Goal: Information Seeking & Learning: Learn about a topic

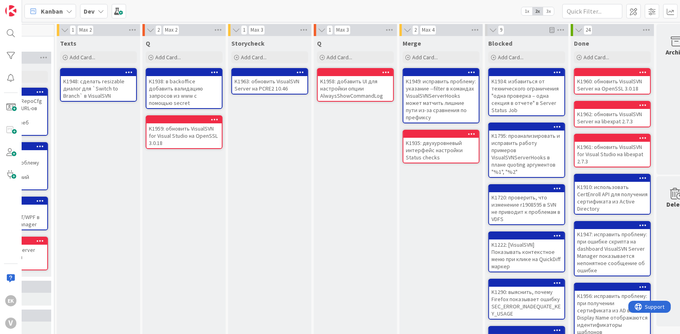
scroll to position [0, 321]
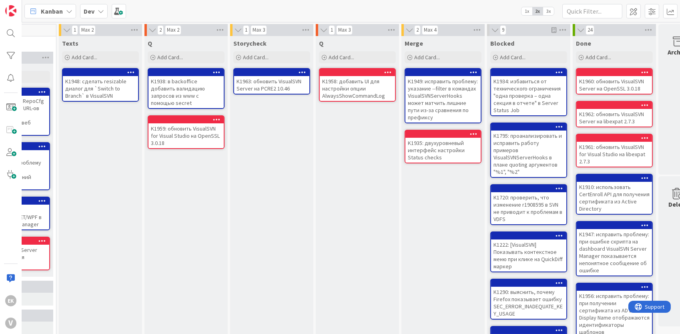
click at [340, 86] on div "K1958: добавить UI для настройки опции AlwaysShowCommandLog" at bounding box center [357, 88] width 75 height 25
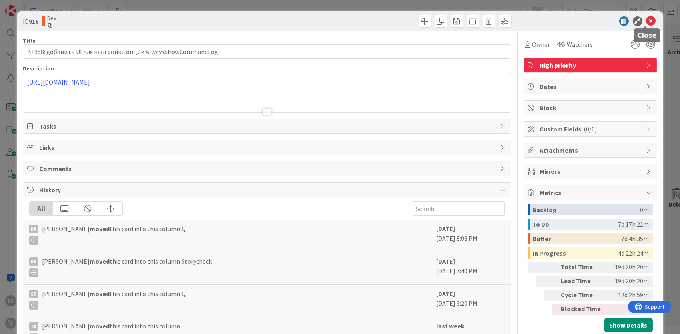
click at [646, 21] on icon at bounding box center [651, 21] width 10 height 10
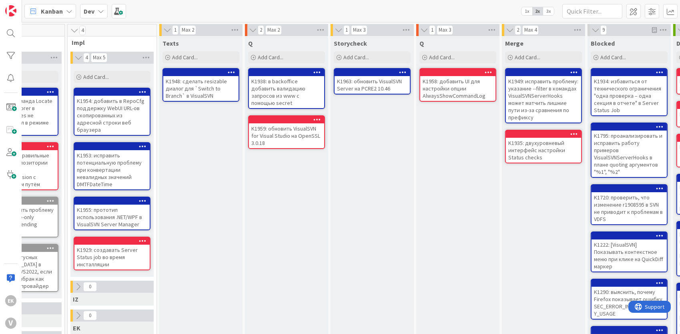
scroll to position [0, 222]
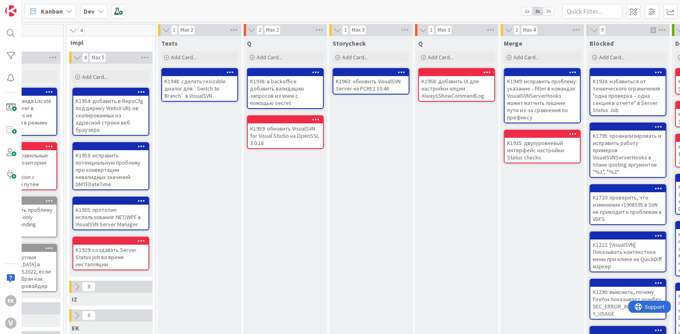
click at [461, 85] on div "K1958: добавить UI для настройки опции AlwaysShowCommandLog" at bounding box center [456, 88] width 75 height 25
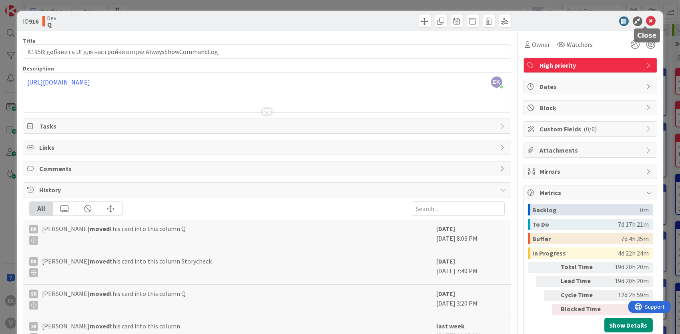
click at [647, 20] on icon at bounding box center [651, 21] width 10 height 10
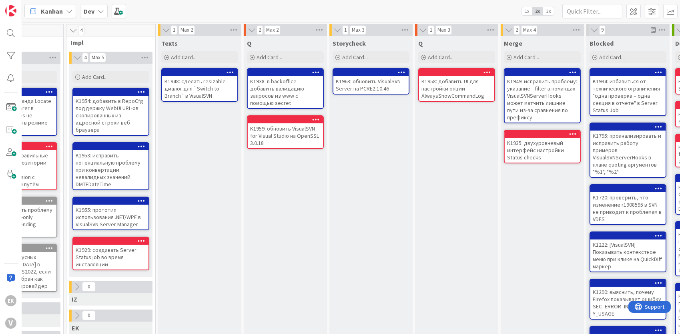
click at [455, 82] on div "K1958: добавить UI для настройки опции AlwaysShowCommandLog" at bounding box center [456, 88] width 75 height 25
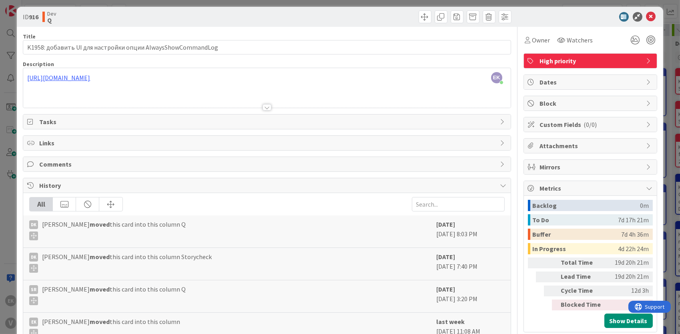
scroll to position [2, 0]
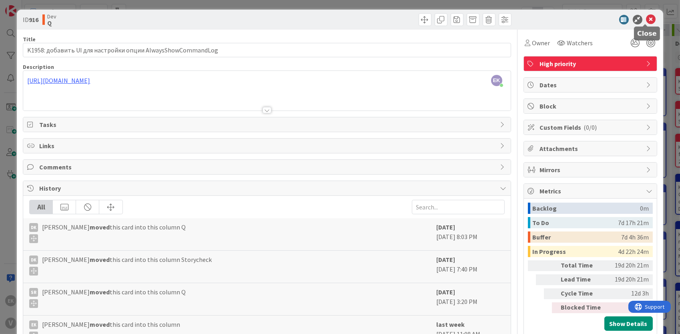
click at [646, 17] on icon at bounding box center [651, 20] width 10 height 10
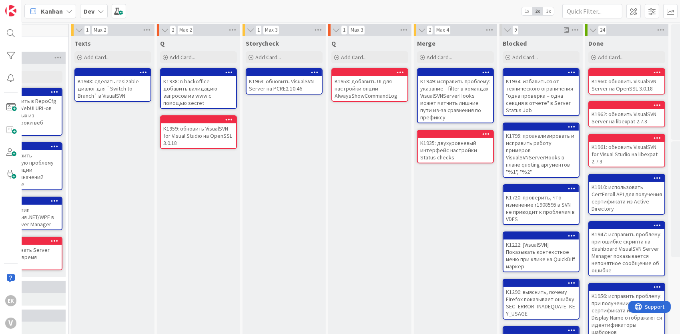
scroll to position [0, 316]
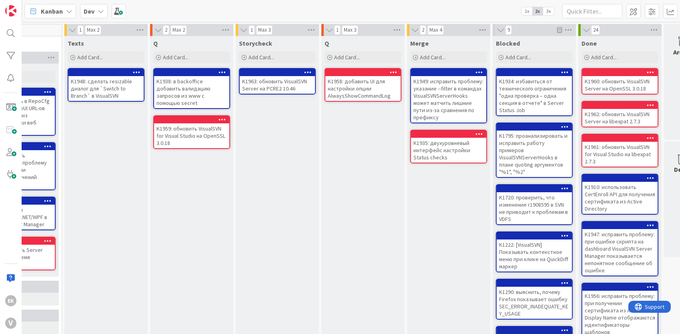
drag, startPoint x: 351, startPoint y: 149, endPoint x: 334, endPoint y: 152, distance: 17.4
click at [334, 152] on div "Q Add Card... K1958: добавить UI для настройки опции AlwaysShowCommandLog" at bounding box center [362, 290] width 83 height 509
click at [292, 84] on div "K1963: обновить VisualSVN Server на PCRE2 10.46" at bounding box center [277, 85] width 75 height 18
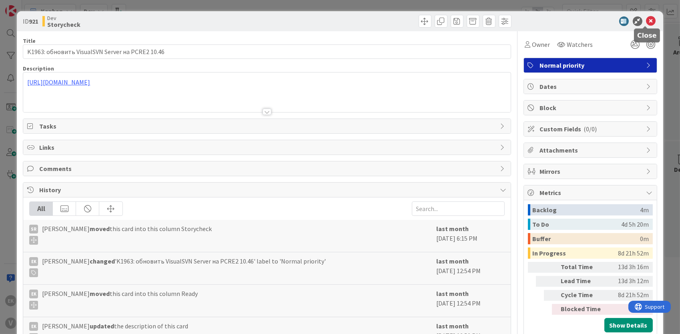
click at [648, 22] on icon at bounding box center [651, 21] width 10 height 10
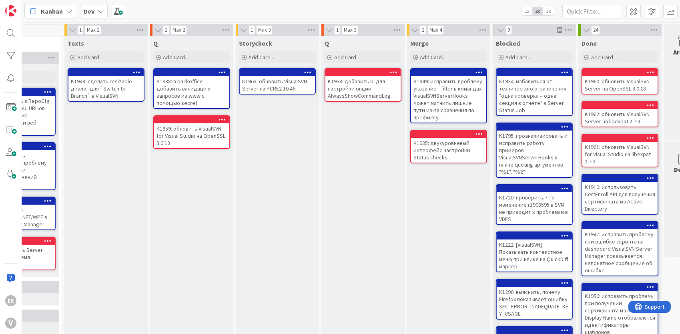
click at [374, 90] on div "K1958: добавить UI для настройки опции AlwaysShowCommandLog" at bounding box center [362, 88] width 75 height 25
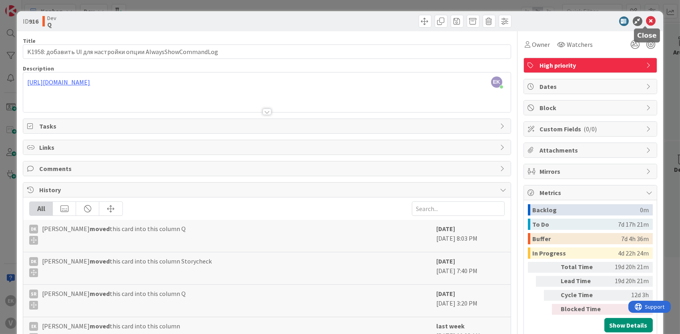
click at [646, 16] on icon at bounding box center [651, 21] width 10 height 10
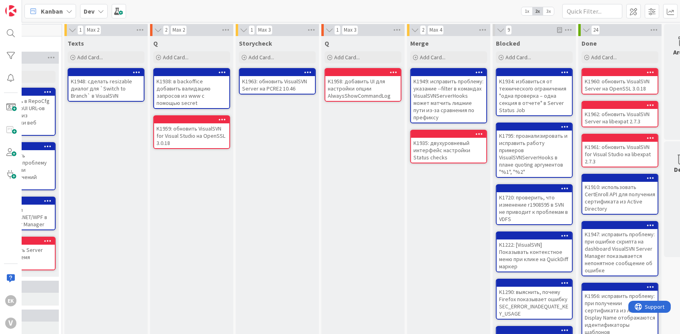
scroll to position [0, 316]
